Goal: Navigation & Orientation: Find specific page/section

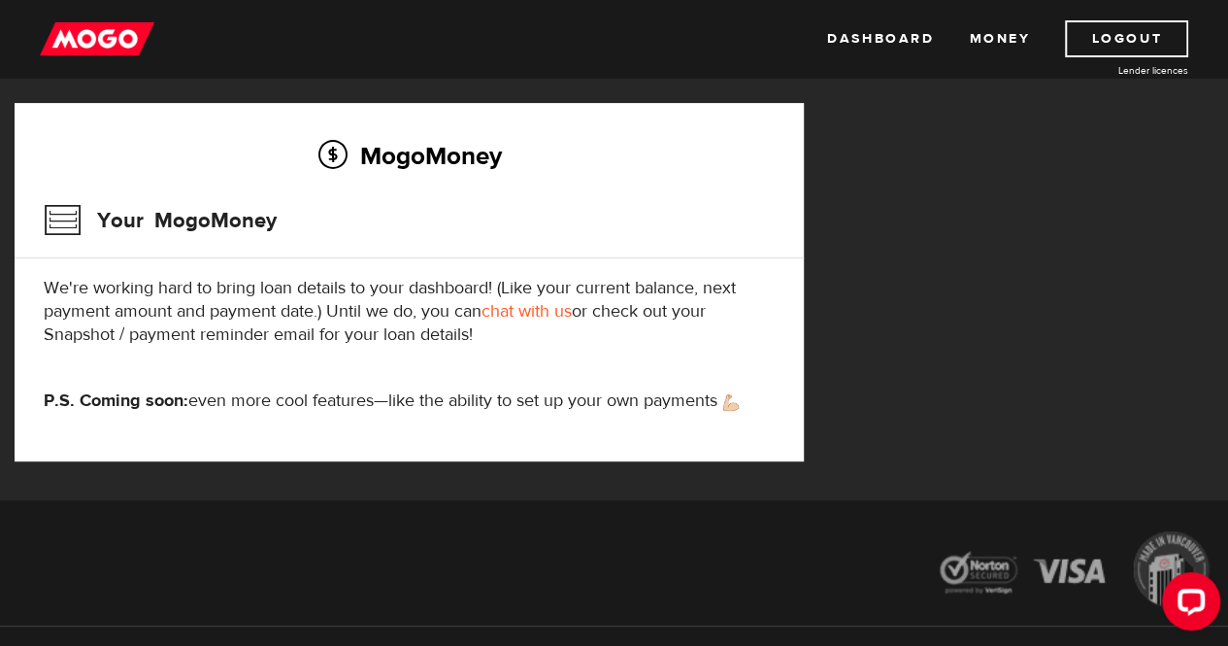
scroll to position [77, 0]
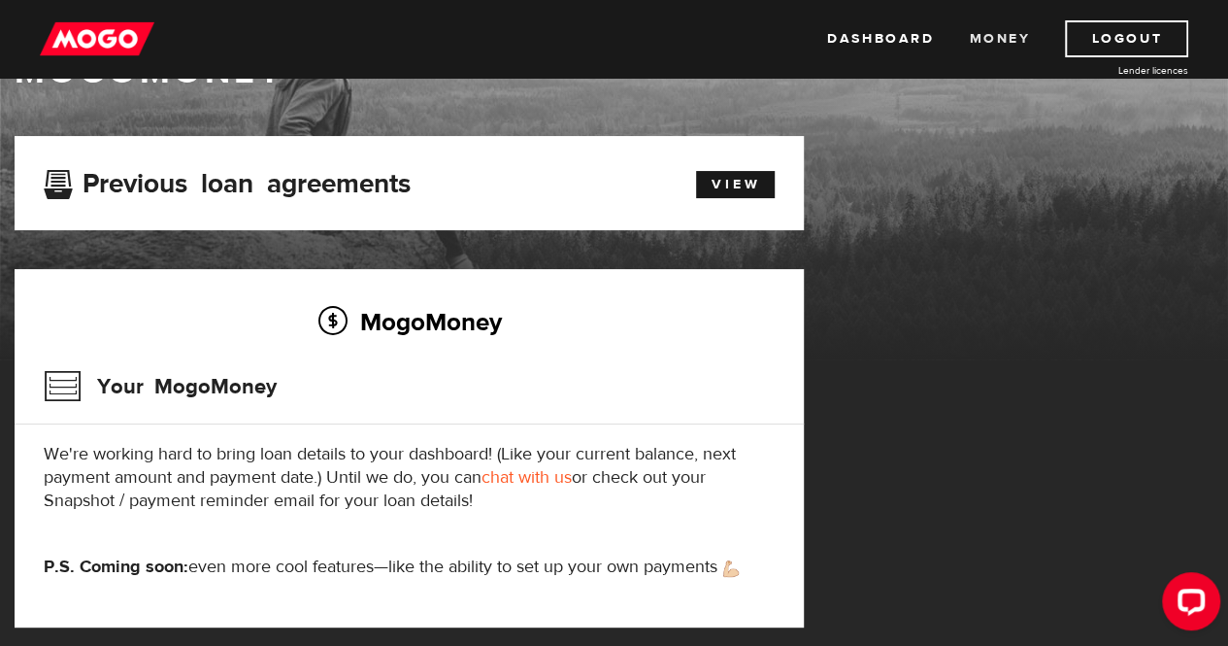
click at [1010, 38] on link "Money" at bounding box center [999, 38] width 61 height 37
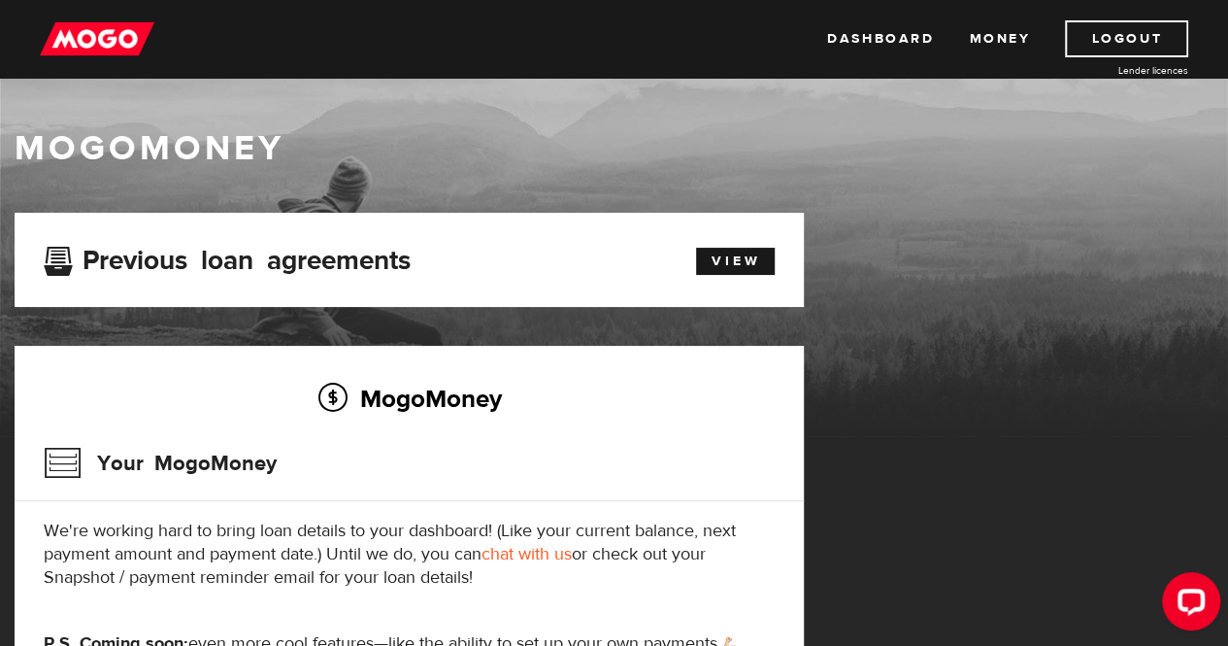
click at [91, 28] on img at bounding box center [97, 38] width 115 height 37
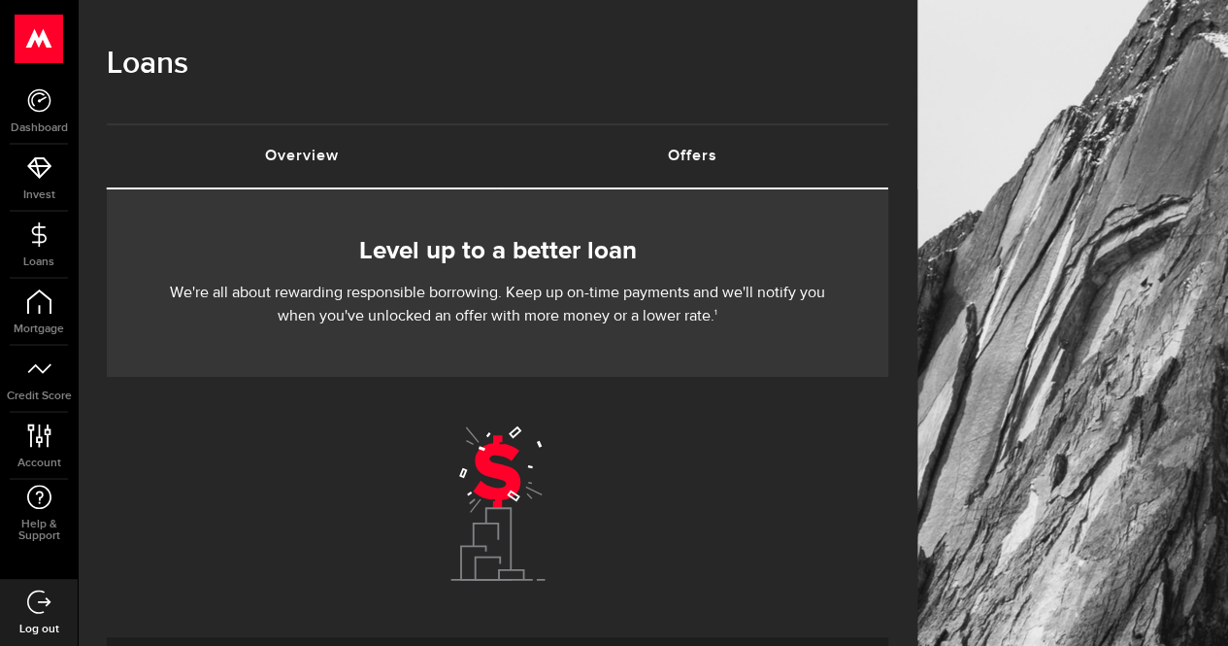
click at [317, 158] on link "Overview (requires attention)" at bounding box center [302, 156] width 391 height 62
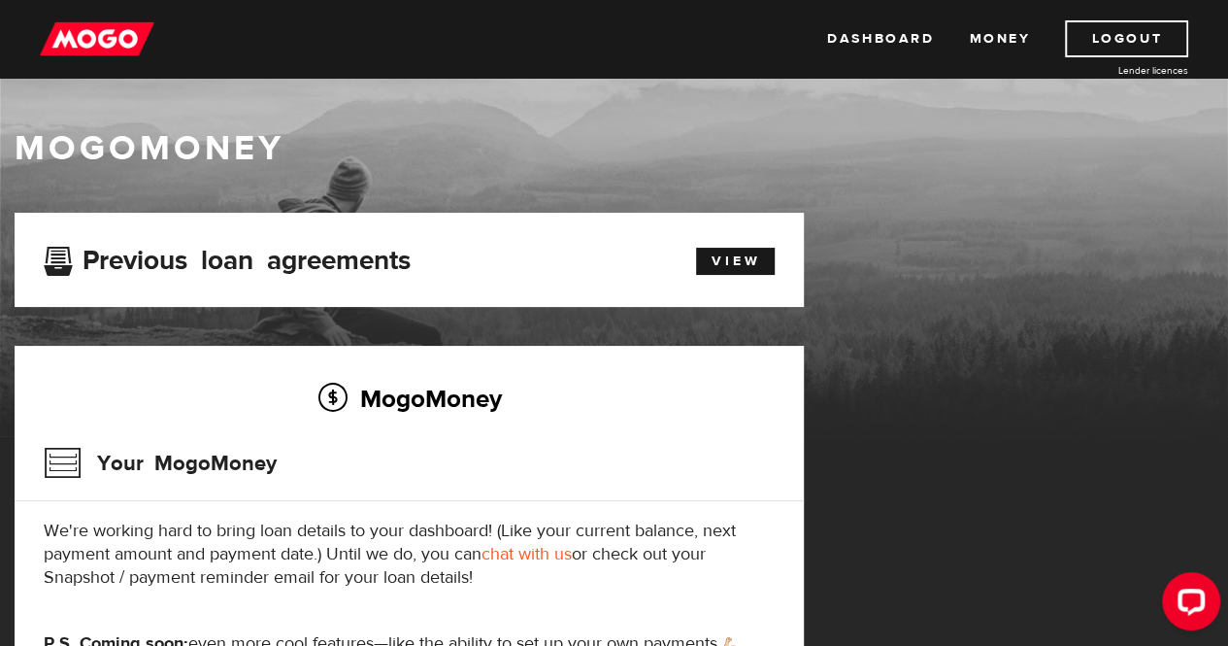
click at [103, 50] on img at bounding box center [97, 38] width 115 height 37
